Goal: Task Accomplishment & Management: Use online tool/utility

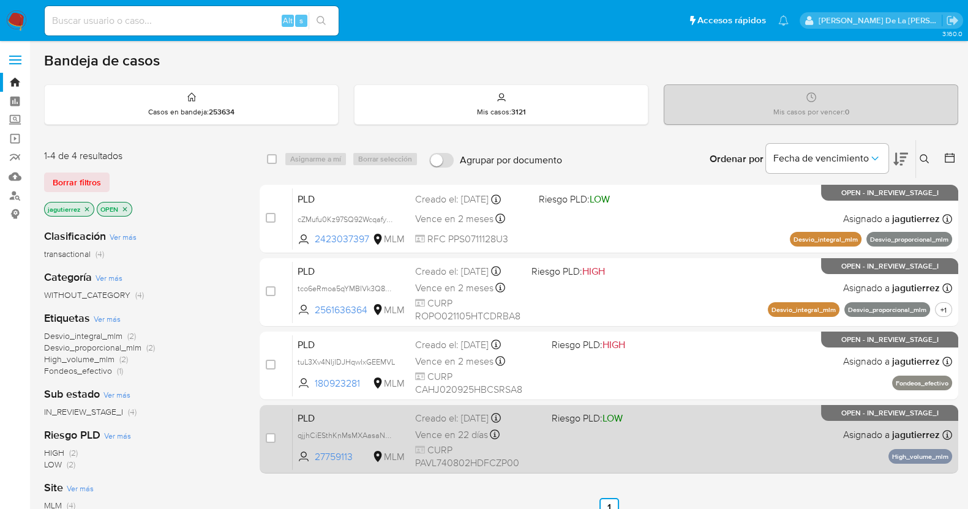
click at [627, 427] on div "PLD qjjhCiESthKnMsMXAasaN03Q 27759113 MLM Riesgo PLD: LOW Creado el: [DATE] Cre…" at bounding box center [622, 439] width 659 height 62
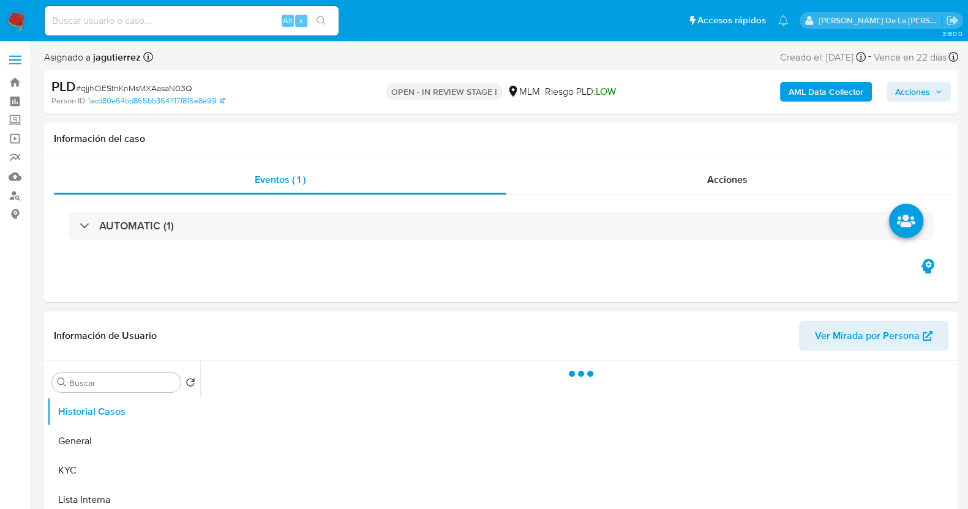
select select "10"
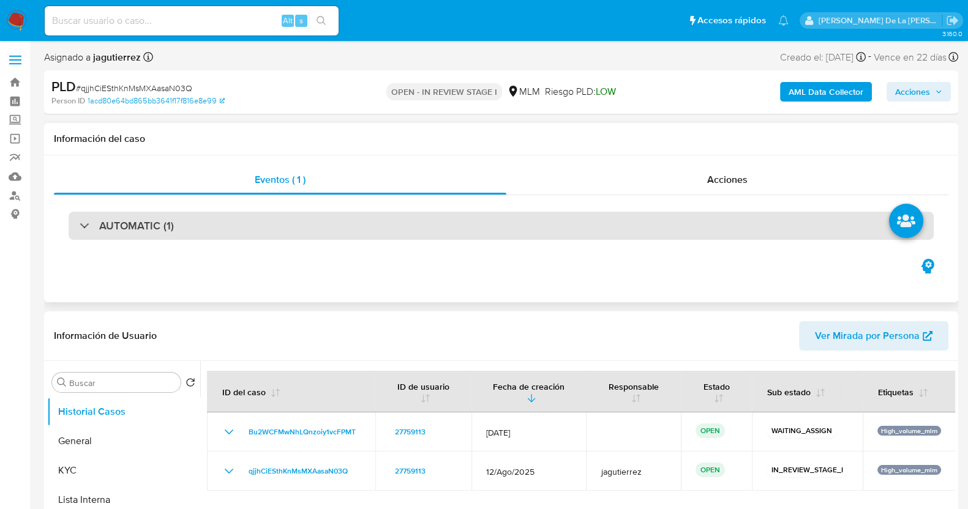
scroll to position [199, 0]
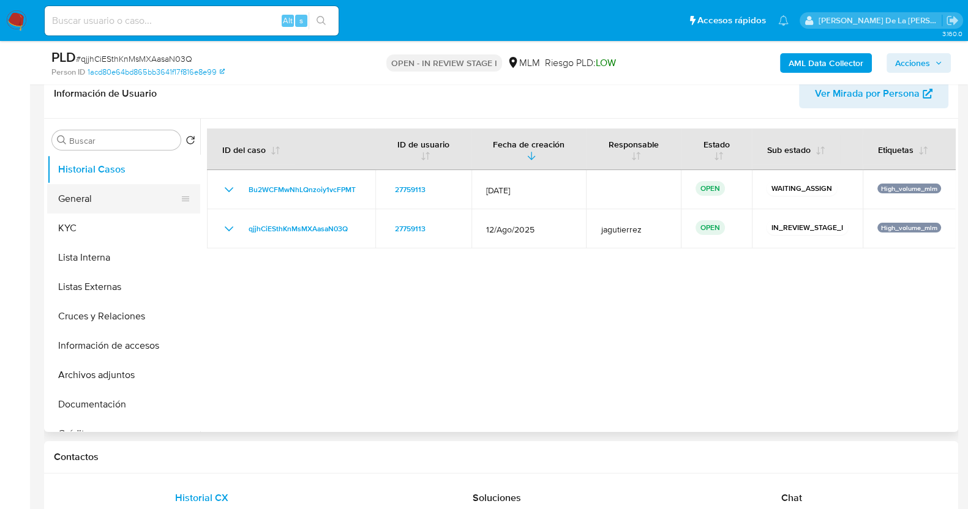
click at [73, 195] on button "General" at bounding box center [118, 198] width 143 height 29
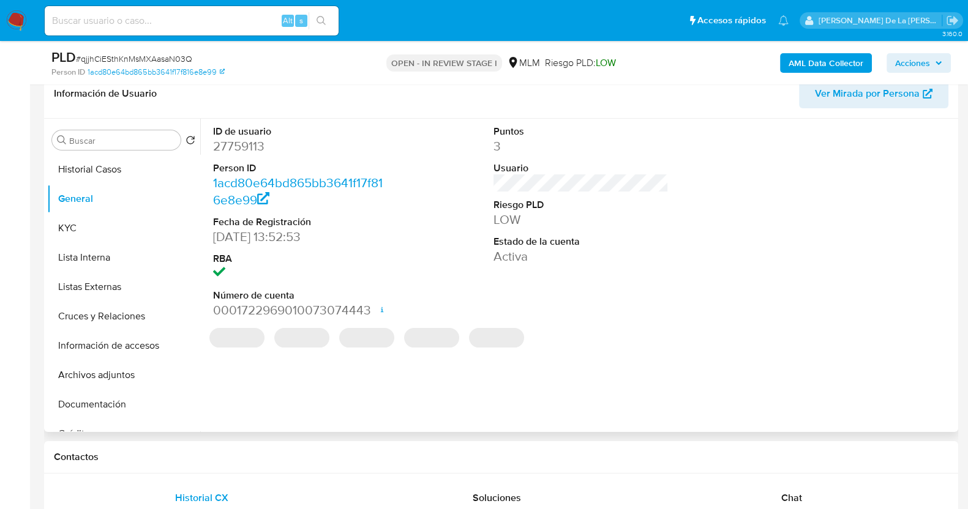
click at [235, 145] on dd "27759113" at bounding box center [300, 146] width 175 height 17
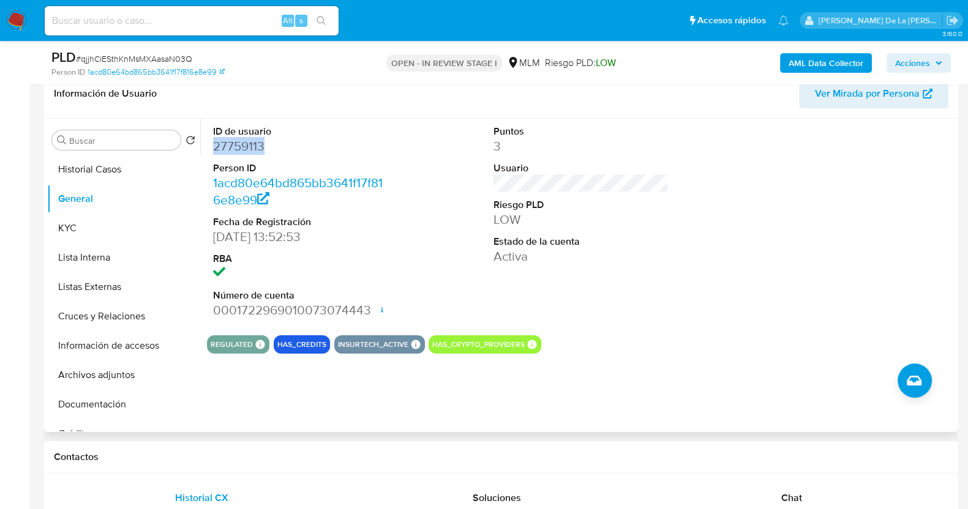
copy dd "27759113"
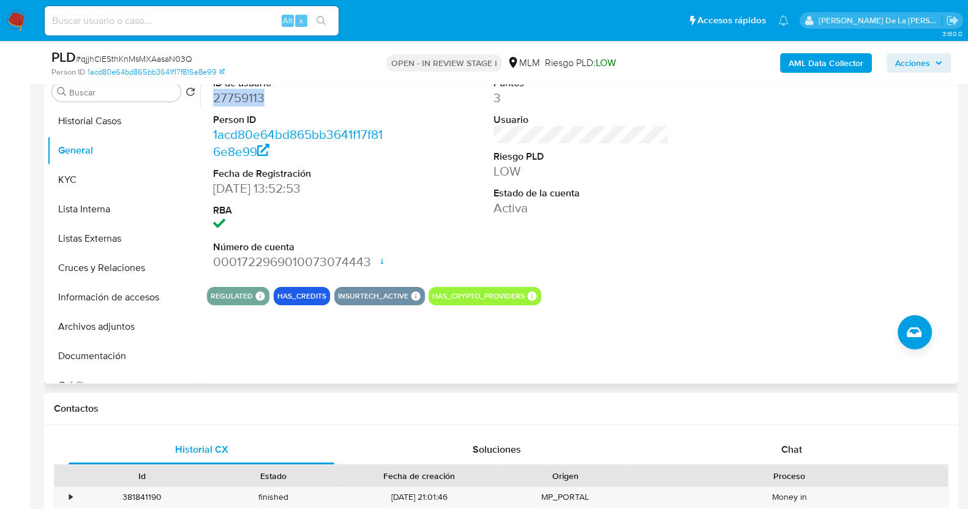
scroll to position [244, 0]
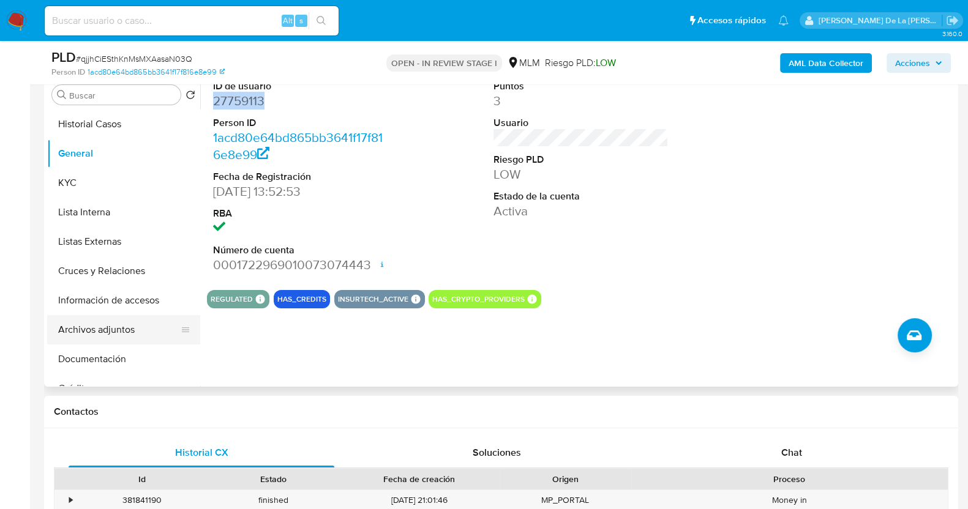
click at [102, 321] on button "Archivos adjuntos" at bounding box center [118, 329] width 143 height 29
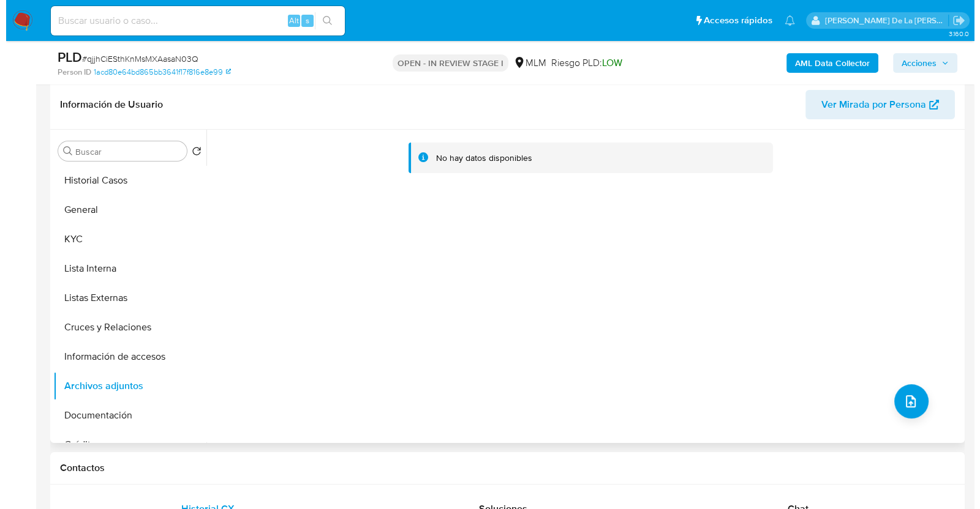
scroll to position [168, 0]
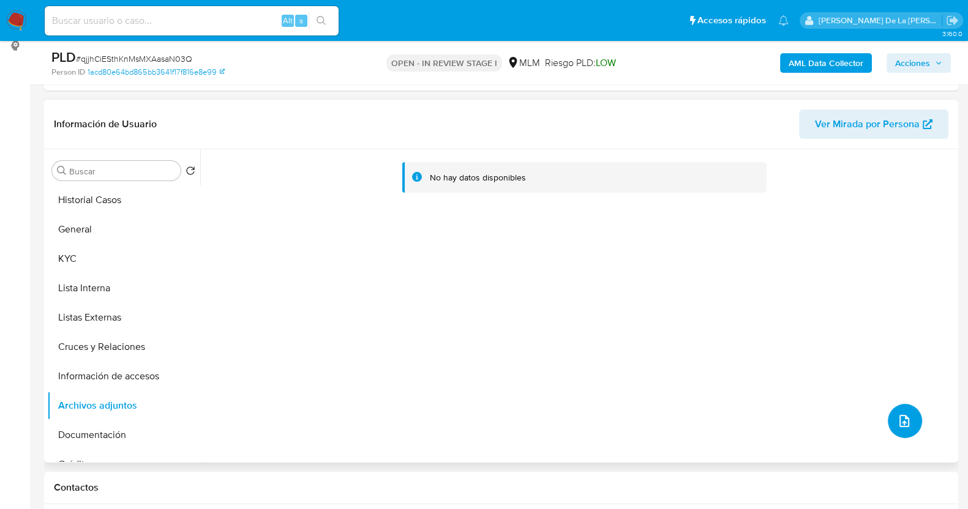
click at [909, 424] on button "upload-file" at bounding box center [905, 421] width 34 height 34
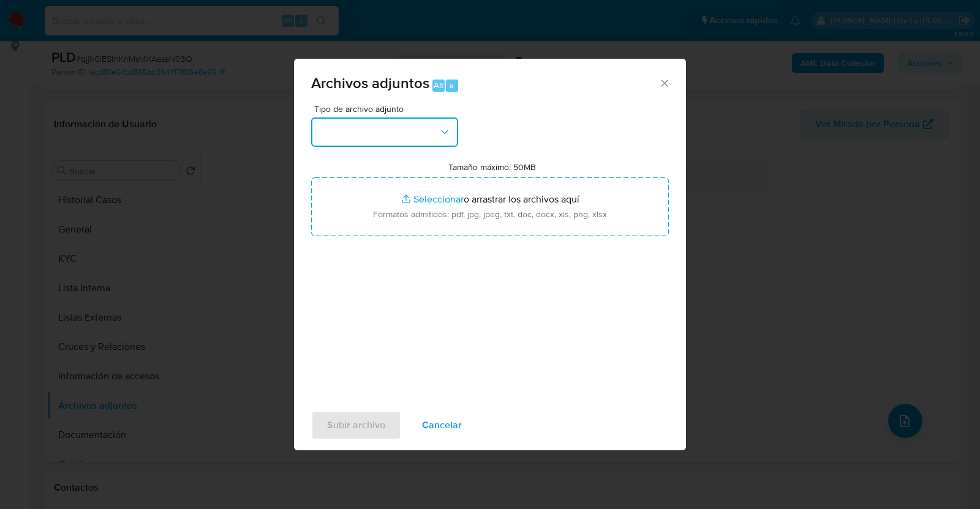
click at [398, 130] on button "button" at bounding box center [384, 132] width 147 height 29
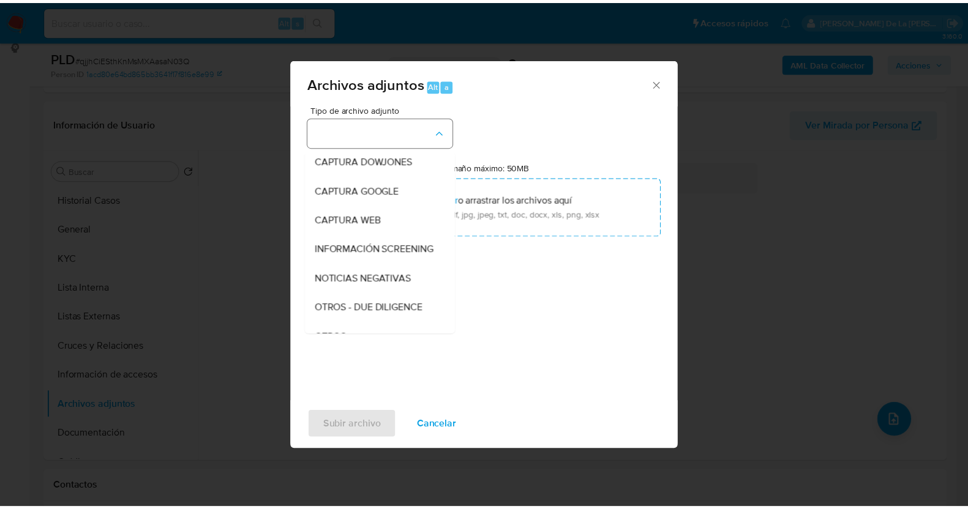
scroll to position [64, 0]
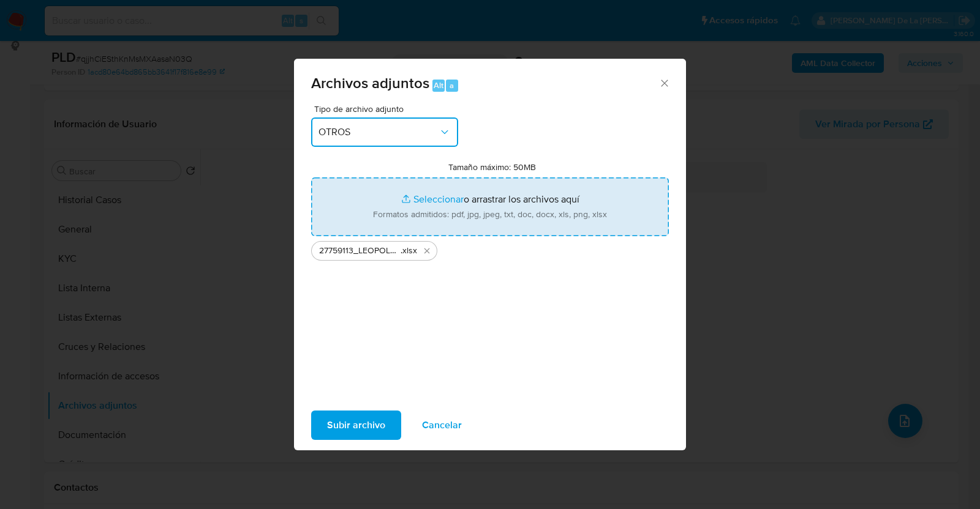
type input "C:\fakepath\27759113 [PERSON_NAME] .pdf"
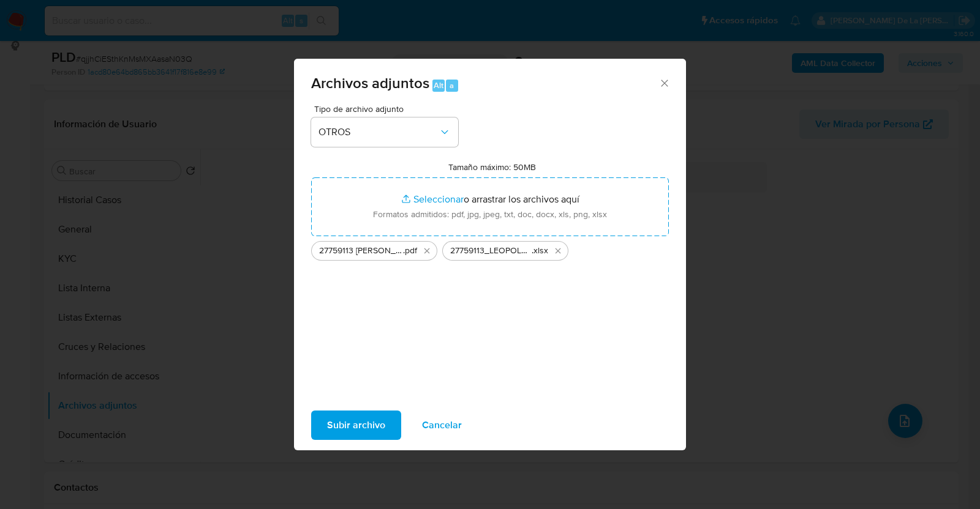
click at [364, 433] on span "Subir archivo" at bounding box center [356, 425] width 58 height 27
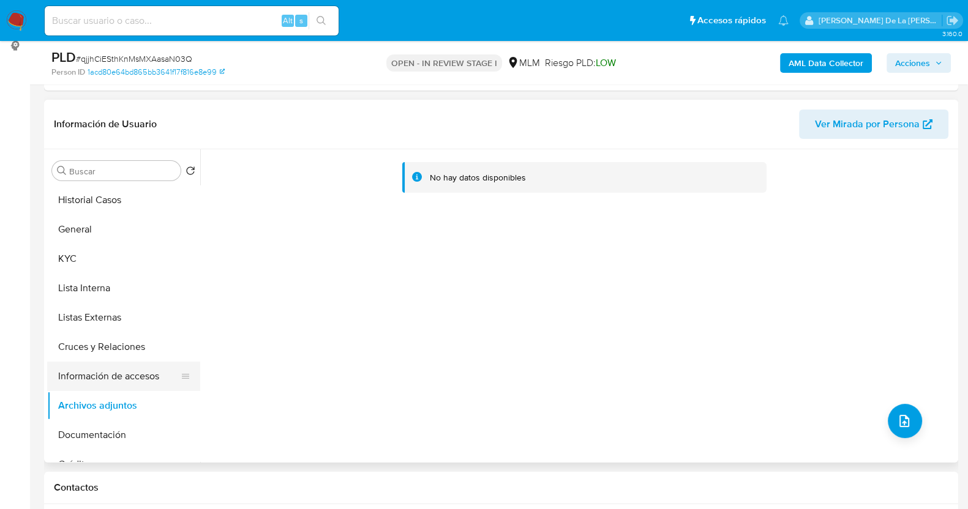
drag, startPoint x: 138, startPoint y: 373, endPoint x: 113, endPoint y: 390, distance: 30.1
click at [139, 373] on button "Información de accesos" at bounding box center [118, 376] width 143 height 29
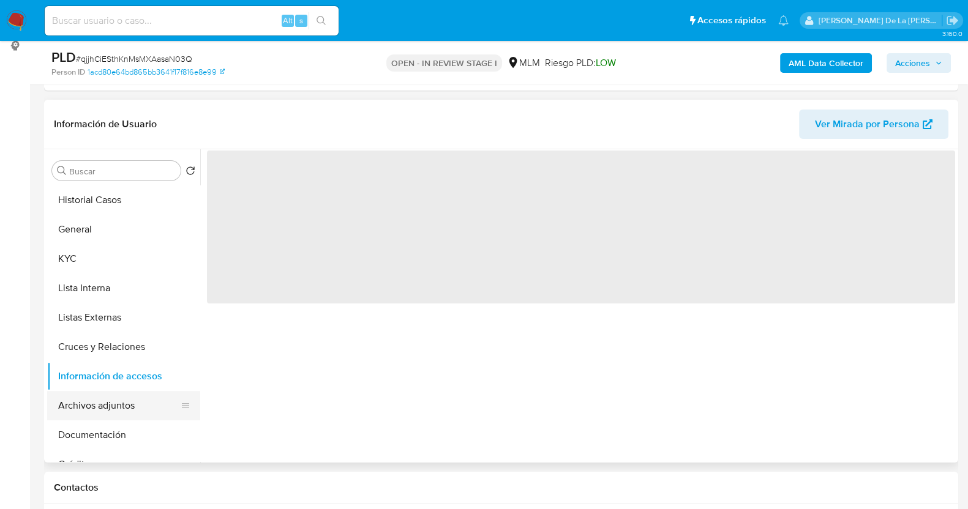
click at [96, 396] on button "Archivos adjuntos" at bounding box center [118, 405] width 143 height 29
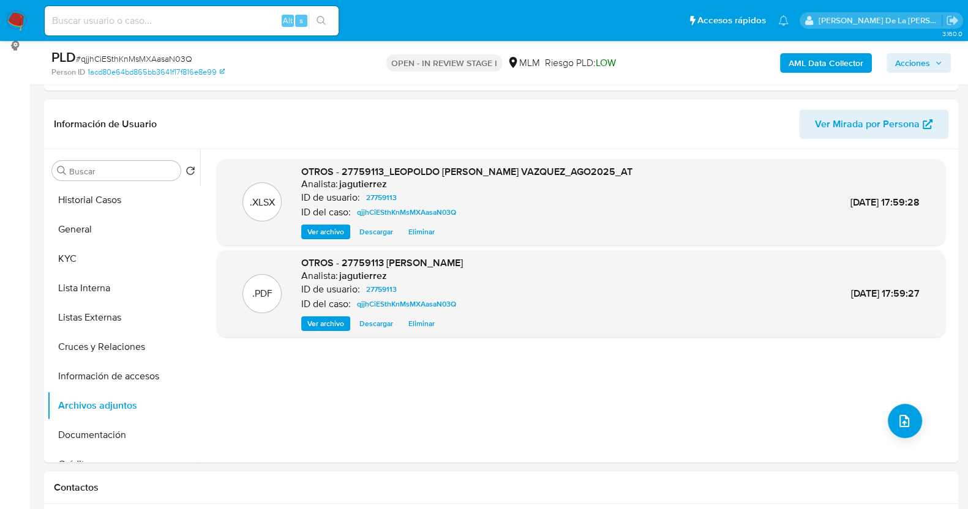
click at [917, 57] on span "Acciones" at bounding box center [912, 63] width 35 height 20
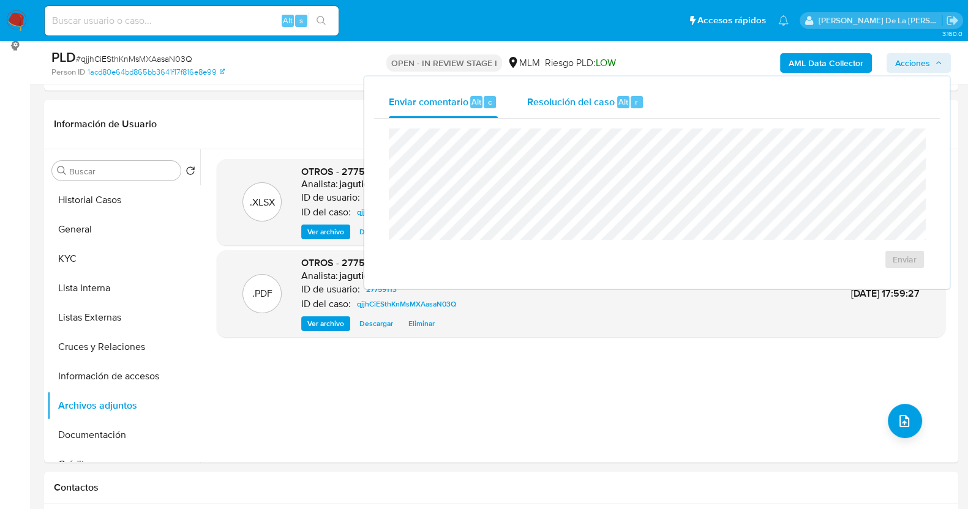
click at [572, 96] on span "Resolución del caso" at bounding box center [571, 101] width 88 height 14
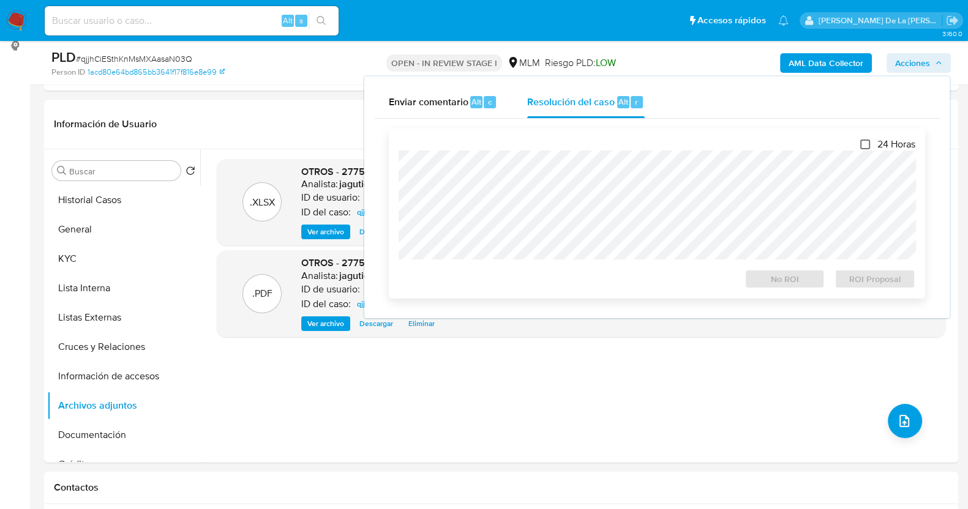
click at [868, 141] on label "24 Horas" at bounding box center [887, 144] width 55 height 12
click at [868, 141] on input "24 Horas" at bounding box center [865, 145] width 10 height 10
checkbox input "true"
click at [855, 279] on span "ROI Proposal" at bounding box center [875, 279] width 64 height 17
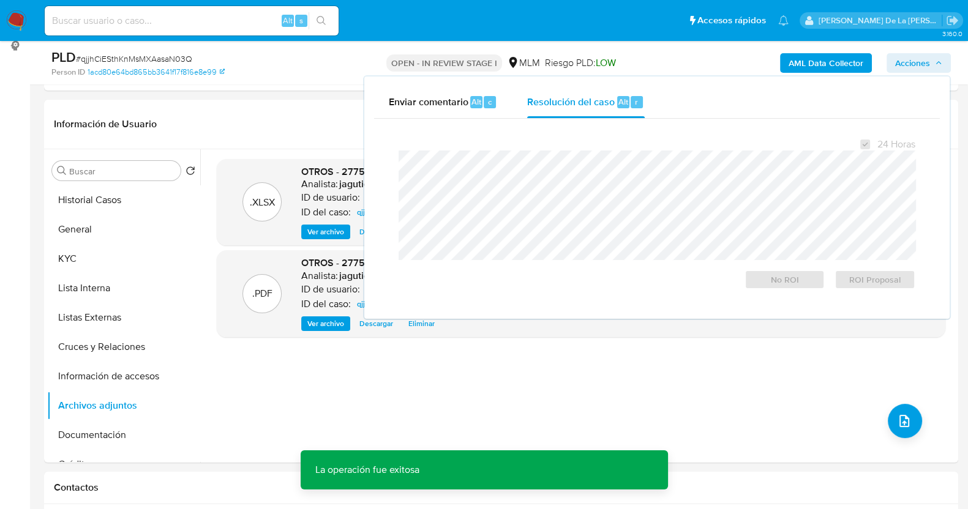
click at [144, 53] on span "# qjjhCiESthKnMsMXAasaN03Q" at bounding box center [134, 59] width 116 height 12
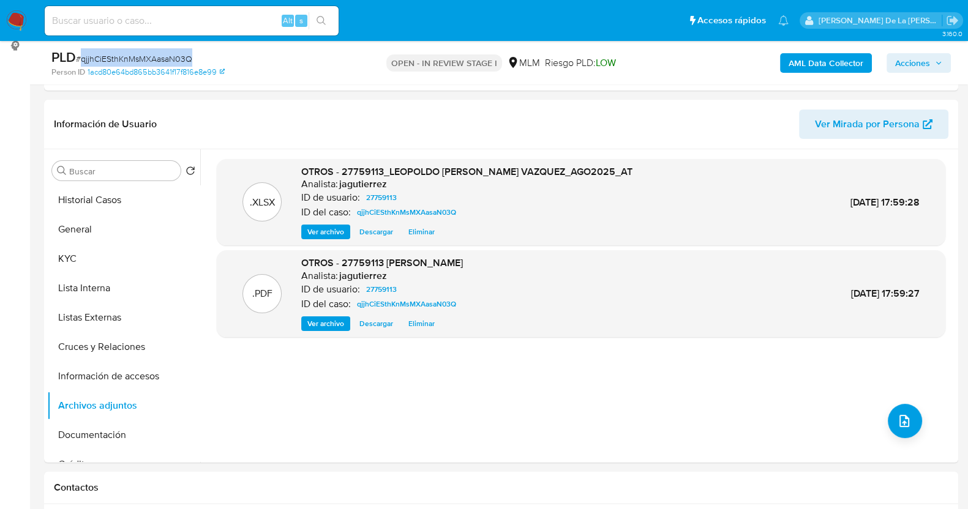
click at [144, 53] on span "# qjjhCiESthKnMsMXAasaN03Q" at bounding box center [134, 59] width 116 height 12
copy span "qjjhCiESthKnMsMXAasaN03Q"
